Goal: Understand process/instructions: Learn about a topic

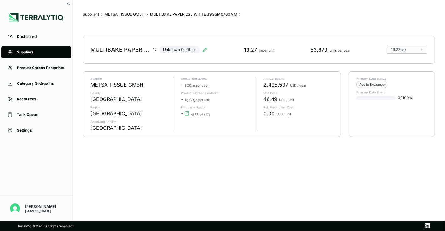
click at [40, 60] on li "Product Carbon Footprints" at bounding box center [36, 68] width 72 height 16
click at [43, 66] on div "Product Carbon Footprints" at bounding box center [41, 67] width 48 height 5
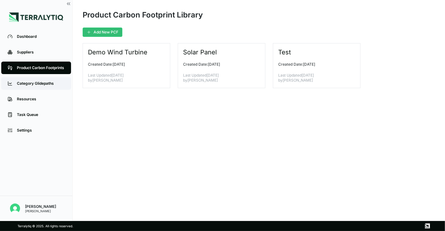
click at [36, 83] on div "Category Glidepaths" at bounding box center [41, 83] width 48 height 5
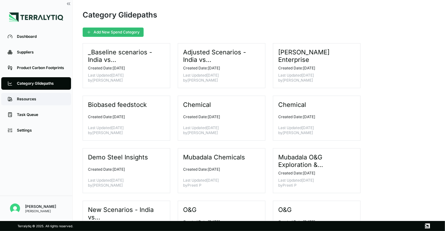
click at [36, 97] on div "Resources" at bounding box center [41, 99] width 48 height 5
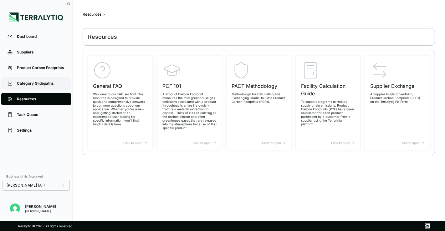
click at [45, 83] on div "Category Glidepaths" at bounding box center [41, 83] width 48 height 5
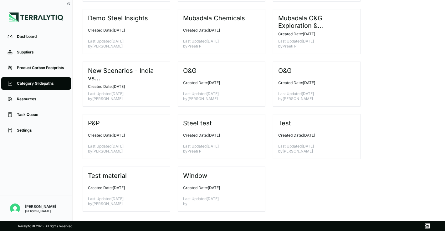
scroll to position [83, 0]
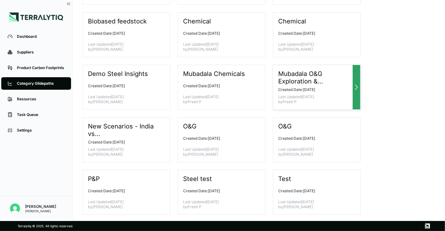
click at [351, 95] on div "Mubadala O&G Exploration & Production Created Date: [DATE] Last Updated [DATE] …" at bounding box center [317, 87] width 88 height 45
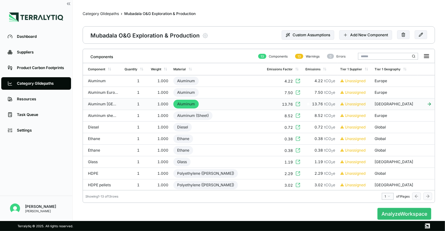
click at [425, 103] on icon at bounding box center [429, 104] width 12 height 5
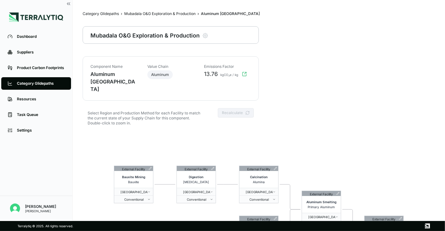
scroll to position [30, 0]
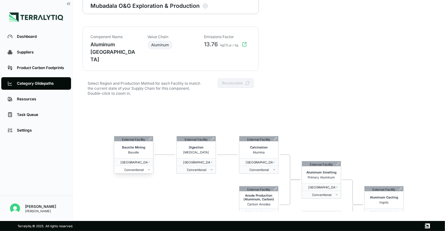
click at [147, 166] on button "Conventional" at bounding box center [133, 170] width 39 height 8
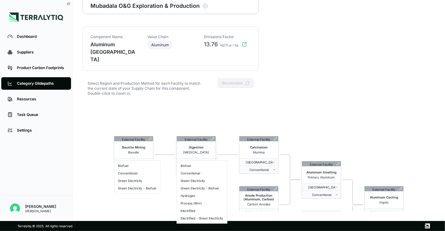
click at [205, 168] on span "Conventional" at bounding box center [194, 170] width 31 height 4
click at [263, 168] on span "Conventional" at bounding box center [257, 170] width 31 height 4
click at [301, 124] on html "Dashboard Suppliers Product Carbon Footprints Category Glidepaths Resources Tas…" at bounding box center [222, 115] width 445 height 231
click at [269, 218] on span "Conventional" at bounding box center [257, 220] width 31 height 4
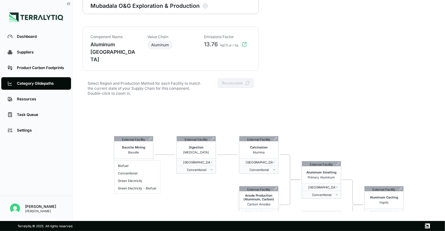
click at [269, 218] on span "Conventional" at bounding box center [257, 220] width 31 height 4
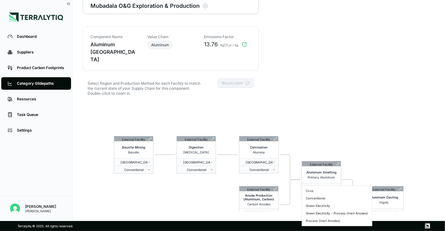
click at [320, 193] on span "Conventional" at bounding box center [319, 195] width 31 height 4
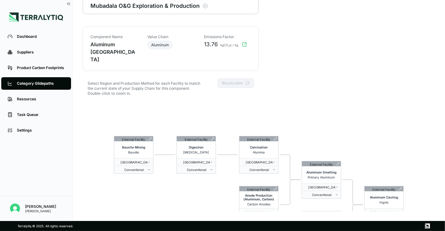
click at [344, 162] on html "Dashboard Suppliers Product Carbon Footprints Category Glidepaths Resources Tas…" at bounding box center [222, 115] width 445 height 231
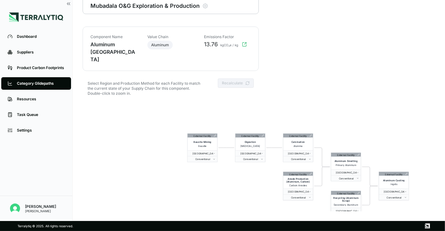
click at [352, 214] on button "Conventional" at bounding box center [346, 217] width 30 height 6
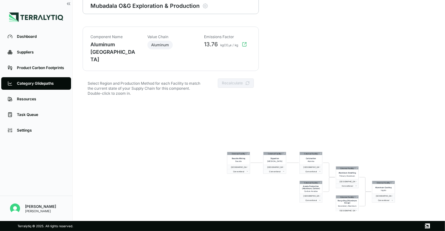
click at [348, 203] on div "External Facility Bauxite Mining Bauxite Poland Conventional External Facility …" at bounding box center [259, 192] width 352 height 180
click at [349, 214] on span "Conventional" at bounding box center [346, 215] width 18 height 2
click at [300, 201] on html "Dashboard Suppliers Product Carbon Footprints Category Glidepaths Resources Tas…" at bounding box center [222, 115] width 445 height 231
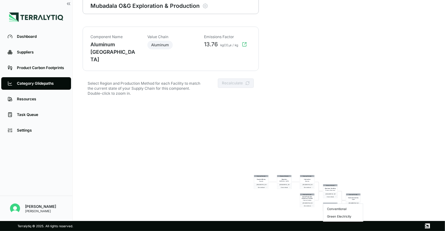
click at [332, 214] on span "Conventional" at bounding box center [329, 214] width 11 height 1
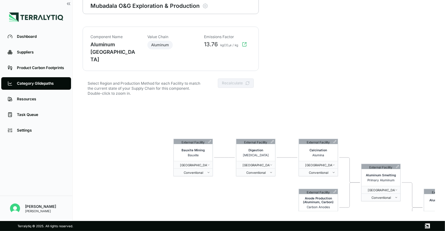
drag, startPoint x: 305, startPoint y: 188, endPoint x: 231, endPoint y: 129, distance: 95.0
click at [231, 129] on div "External Facility Bauxite Mining Bauxite Poland Conventional External Facility …" at bounding box center [259, 192] width 352 height 180
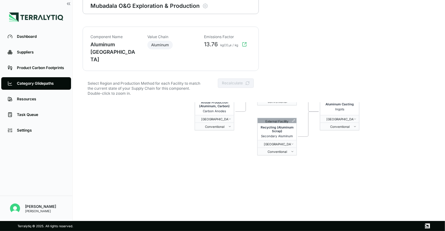
drag, startPoint x: 238, startPoint y: 197, endPoint x: 180, endPoint y: 137, distance: 83.6
click at [180, 137] on div "External Facility Bauxite Mining Bauxite Poland Conventional External Facility …" at bounding box center [259, 192] width 352 height 180
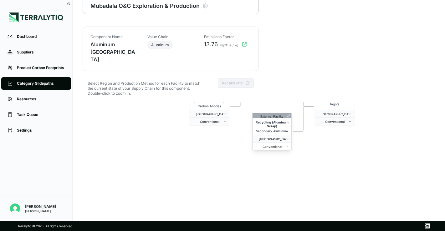
click at [277, 144] on span "Conventional" at bounding box center [270, 146] width 31 height 4
click at [337, 118] on button "Conventional" at bounding box center [334, 122] width 39 height 8
click at [298, 156] on html "Dashboard Suppliers Product Carbon Footprints Category Glidepaths Resources Tas…" at bounding box center [222, 115] width 445 height 231
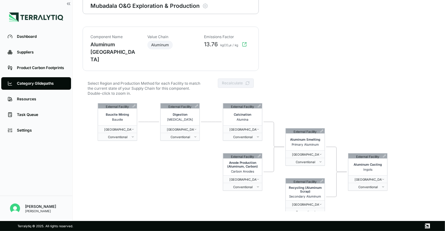
drag, startPoint x: 298, startPoint y: 156, endPoint x: 334, endPoint y: 229, distance: 81.6
click at [334, 229] on div "Dashboard Suppliers Product Carbon Footprints Category Glidepaths Resources Tas…" at bounding box center [222, 115] width 445 height 231
